Goal: Download file/media

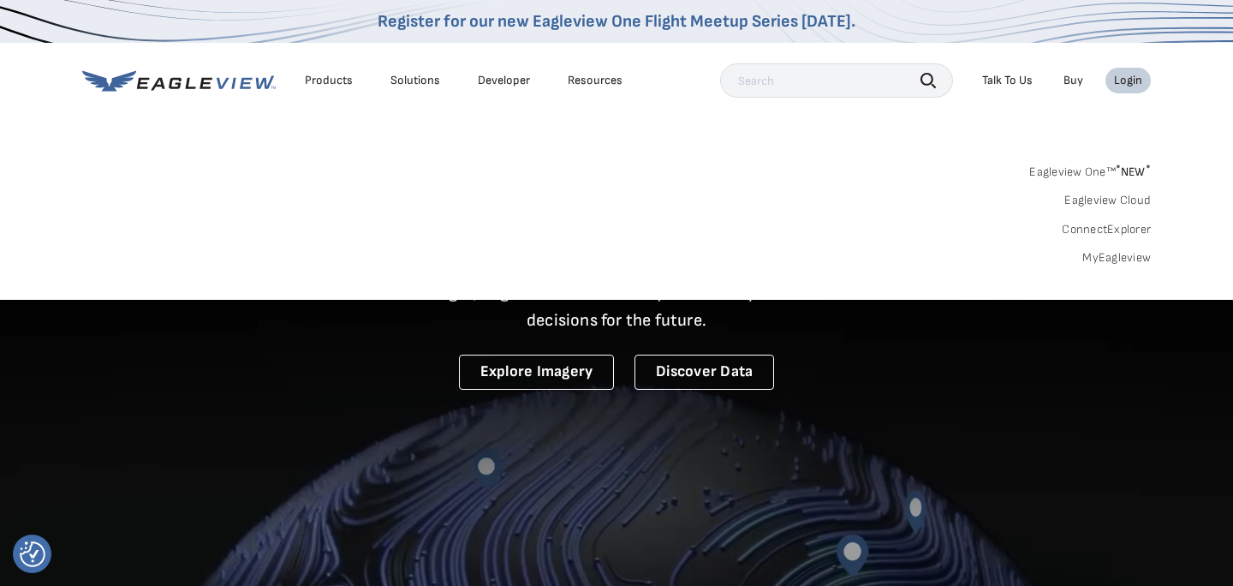
click at [1115, 198] on link "Eagleview Cloud" at bounding box center [1108, 200] width 87 height 15
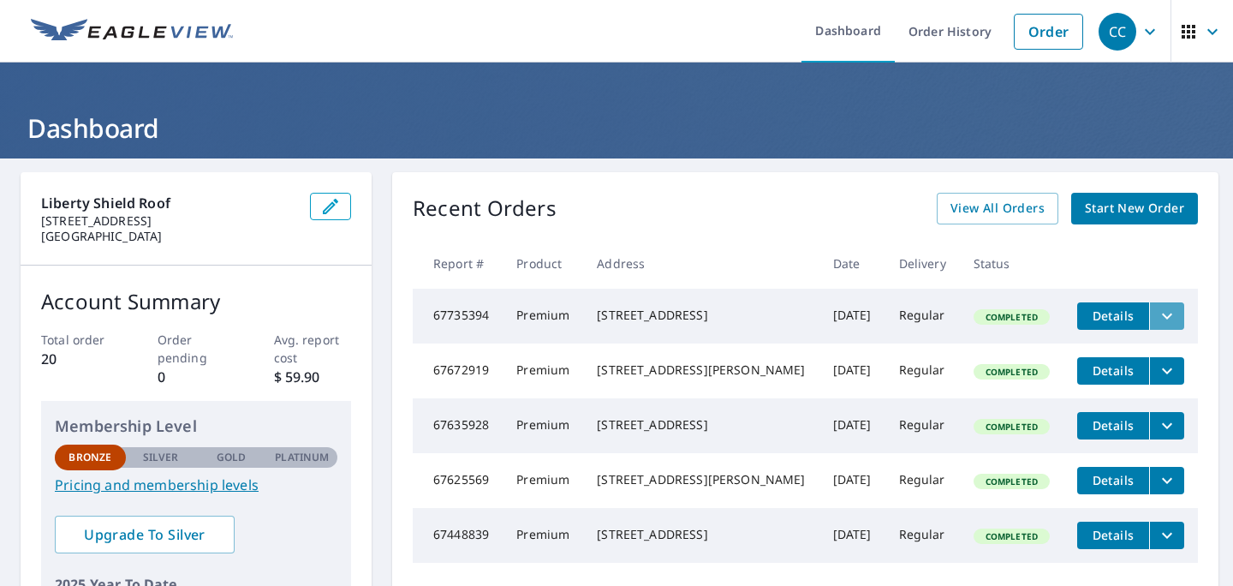
click at [1157, 313] on icon "filesDropdownBtn-67735394" at bounding box center [1167, 316] width 21 height 21
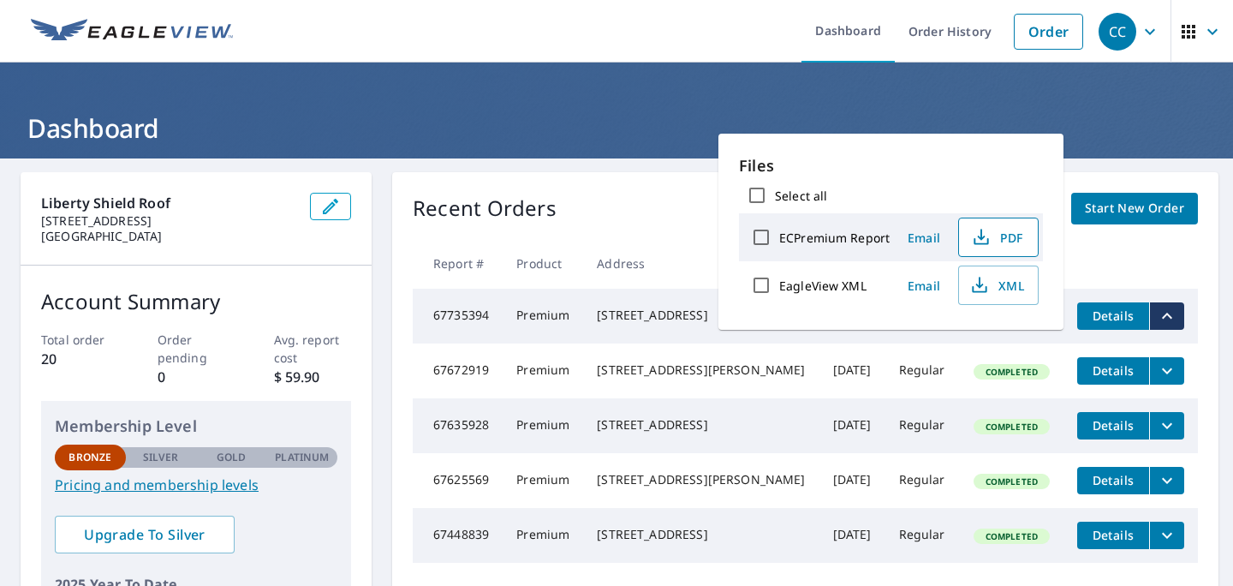
click at [1019, 235] on span "PDF" at bounding box center [997, 237] width 55 height 21
